Goal: Transaction & Acquisition: Purchase product/service

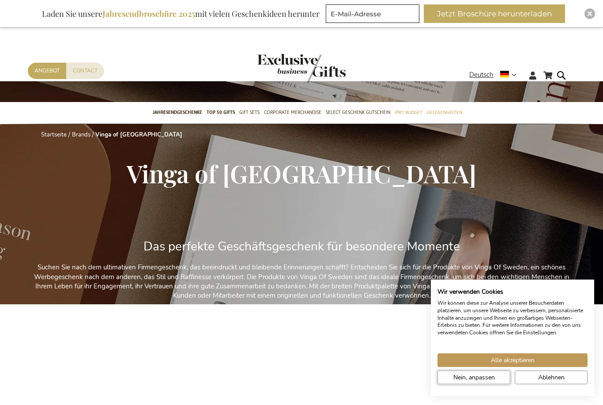
click at [489, 381] on span "Nein, anpassen" at bounding box center [473, 376] width 41 height 9
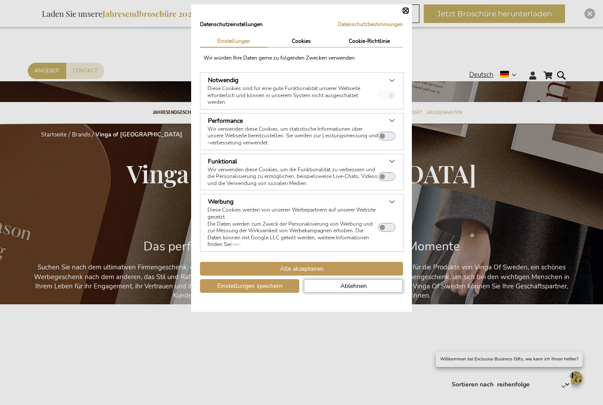
click at [337, 283] on button "Ablehnen" at bounding box center [353, 286] width 99 height 14
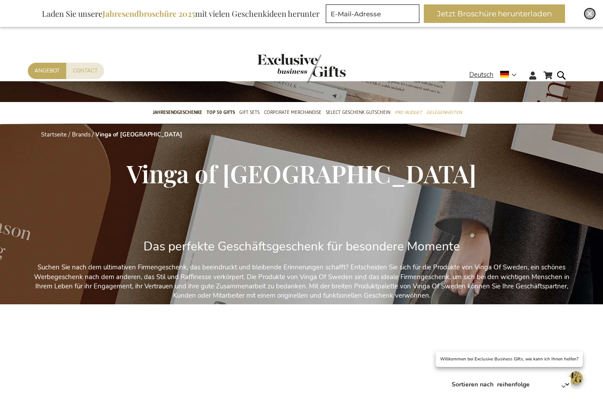
click at [591, 15] on img "Close" at bounding box center [589, 13] width 5 height 5
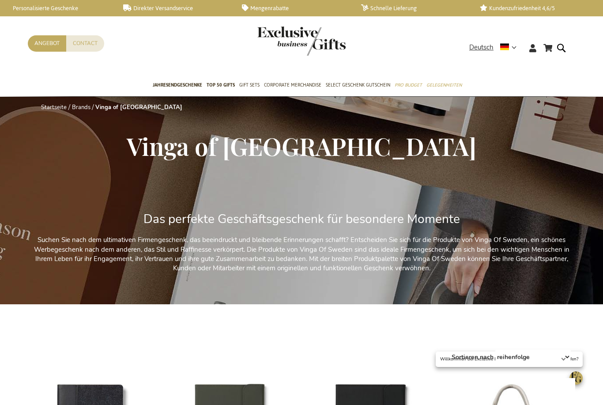
click at [560, 51] on form "Search Search" at bounding box center [563, 54] width 9 height 25
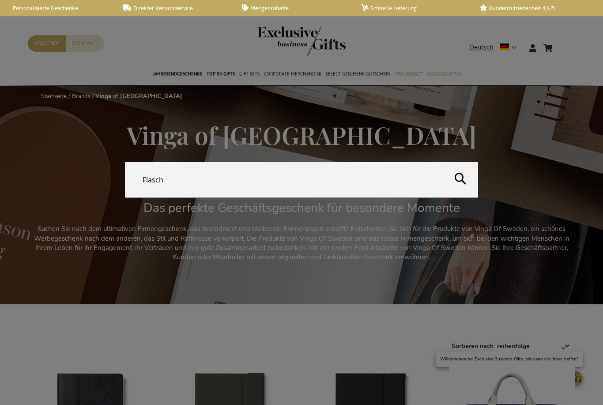
type input "Flasche"
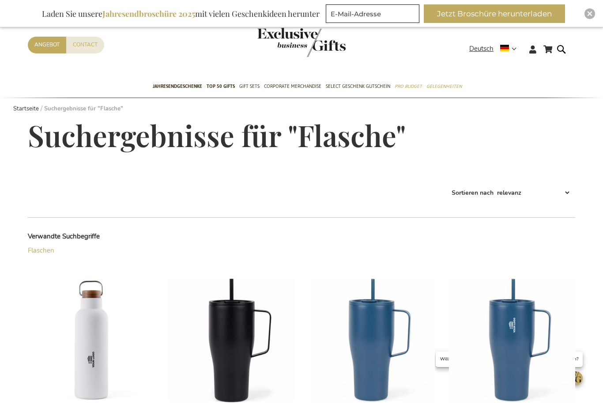
scroll to position [40, 0]
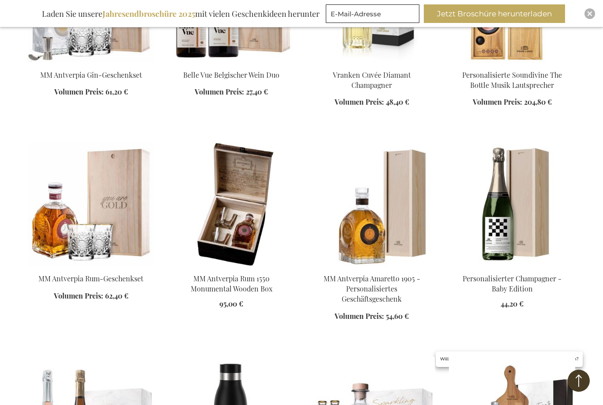
scroll to position [457, 0]
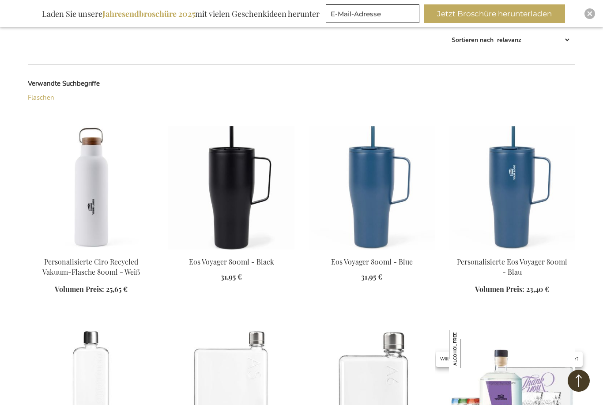
scroll to position [151, 0]
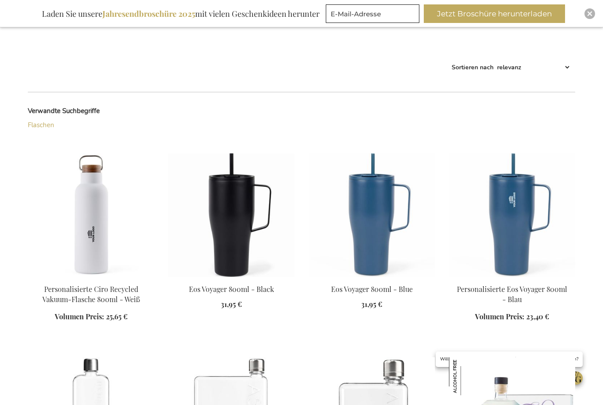
click at [83, 236] on img at bounding box center [91, 215] width 126 height 124
